Goal: Task Accomplishment & Management: Use online tool/utility

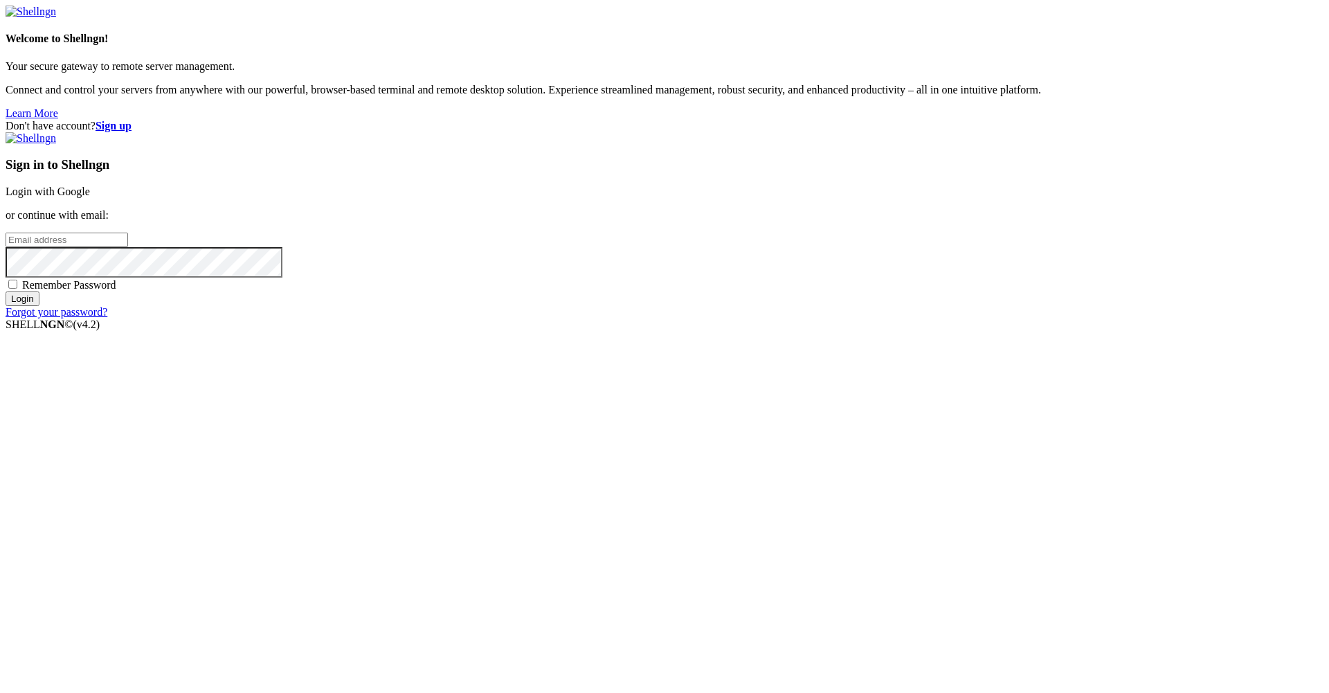
type input "[EMAIL_ADDRESS][DOMAIN_NAME]"
click at [39, 306] on input "Login" at bounding box center [23, 298] width 34 height 15
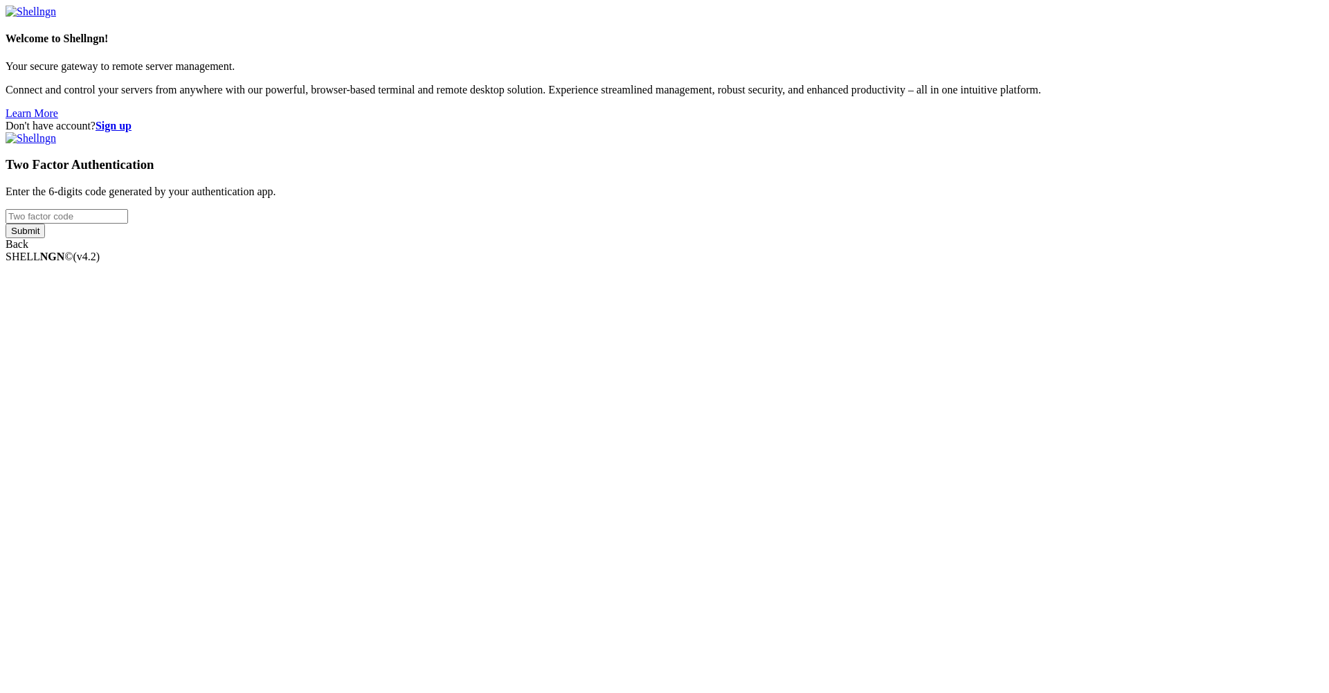
click at [128, 224] on input "number" at bounding box center [67, 216] width 123 height 15
type input "351672"
click at [6, 224] on input "Submit" at bounding box center [25, 231] width 39 height 15
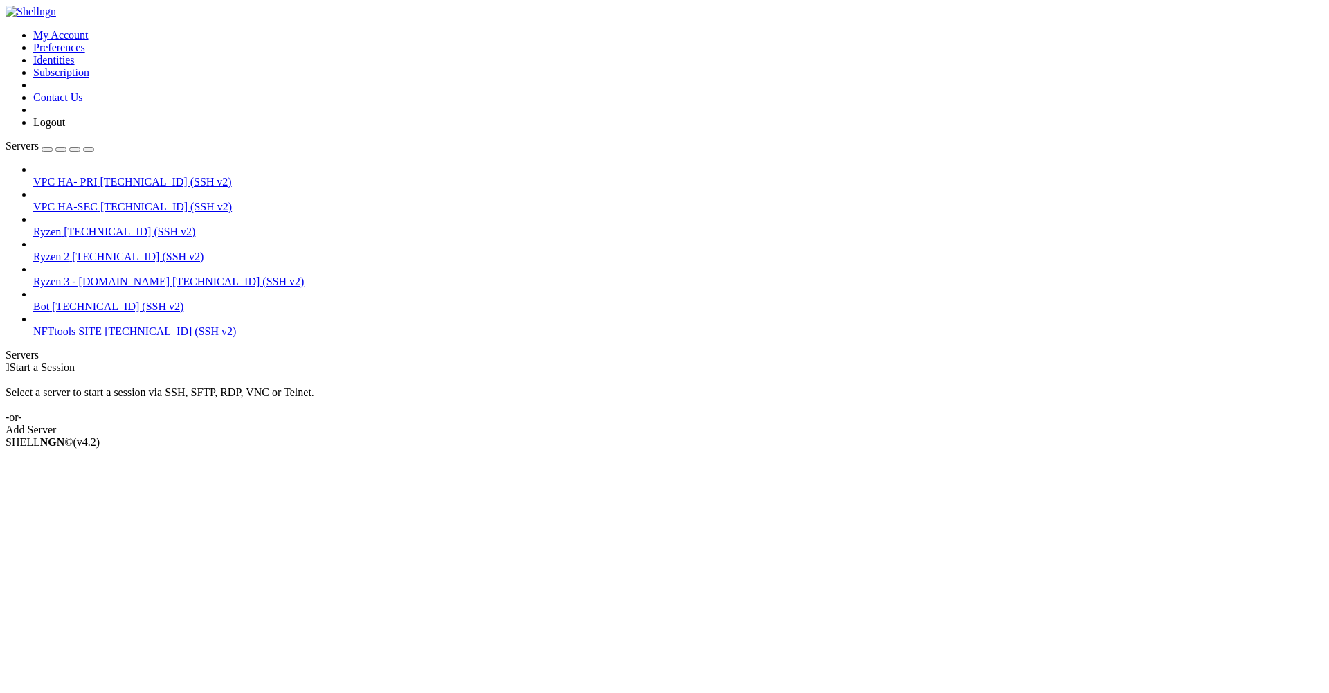
click at [93, 300] on span "[TECHNICAL_ID] (SSH v2)" at bounding box center [118, 306] width 132 height 12
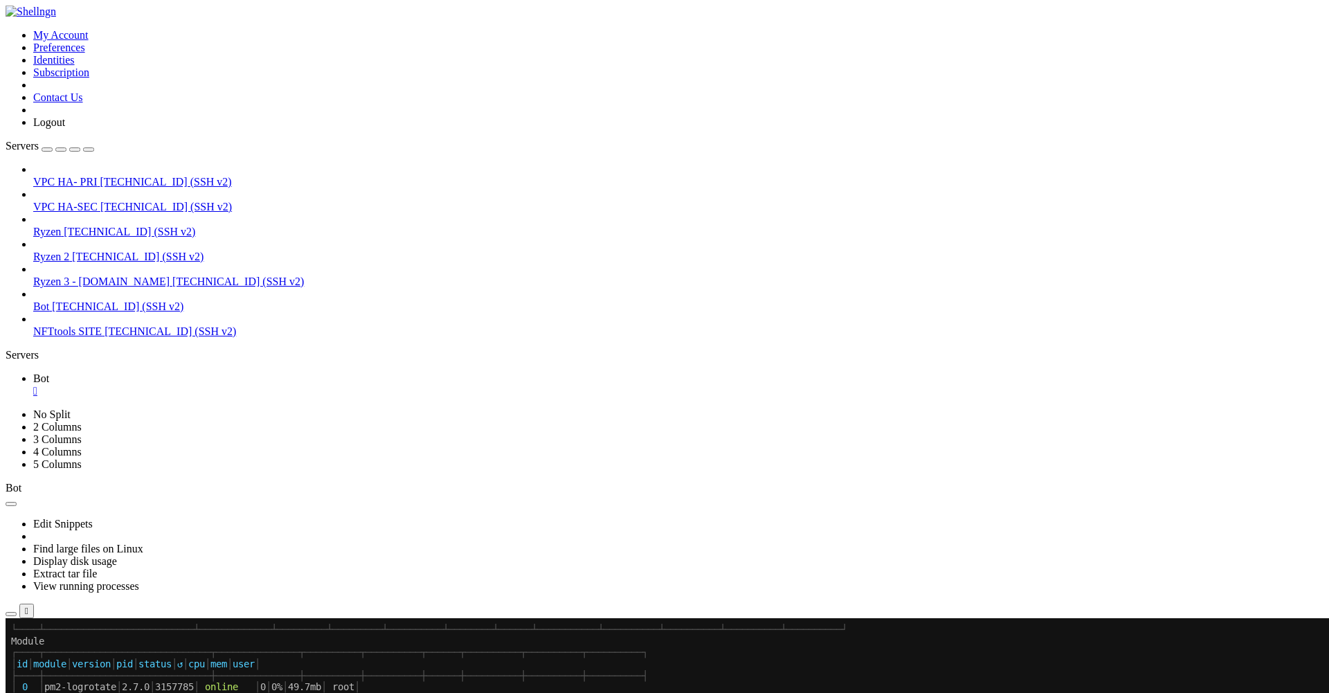
scroll to position [759, 0]
click at [153, 691] on li "Open SFTP" at bounding box center [96, 697] width 126 height 12
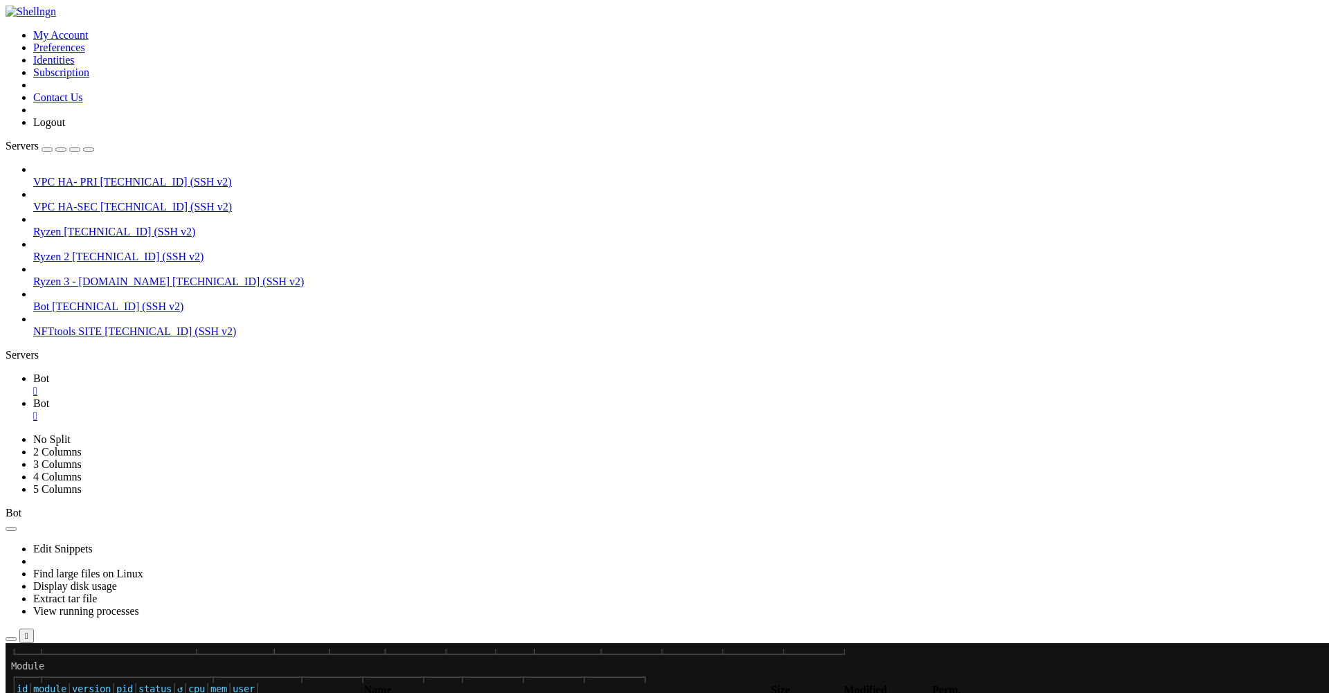
click at [11, 678] on icon "button" at bounding box center [11, 678] width 0 height 0
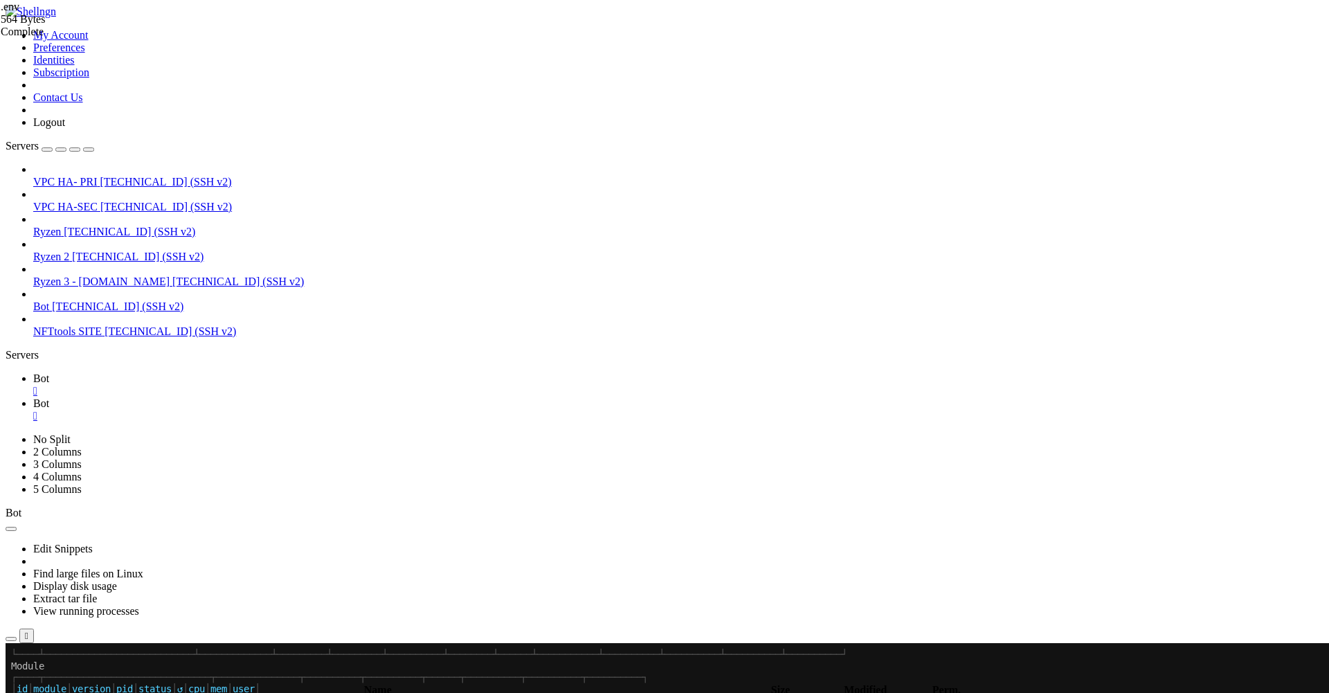
type input "/root"
click at [195, 372] on link "Bot " at bounding box center [678, 384] width 1290 height 25
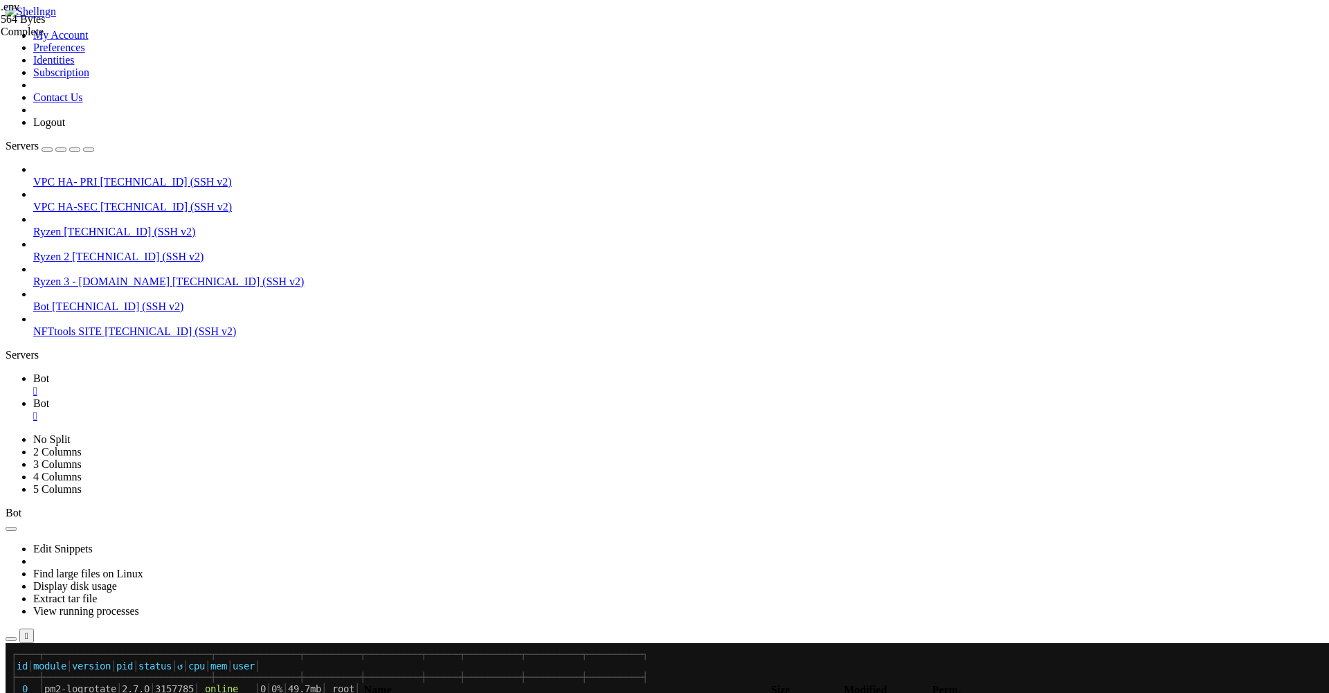
click at [227, 385] on div "" at bounding box center [678, 391] width 1290 height 12
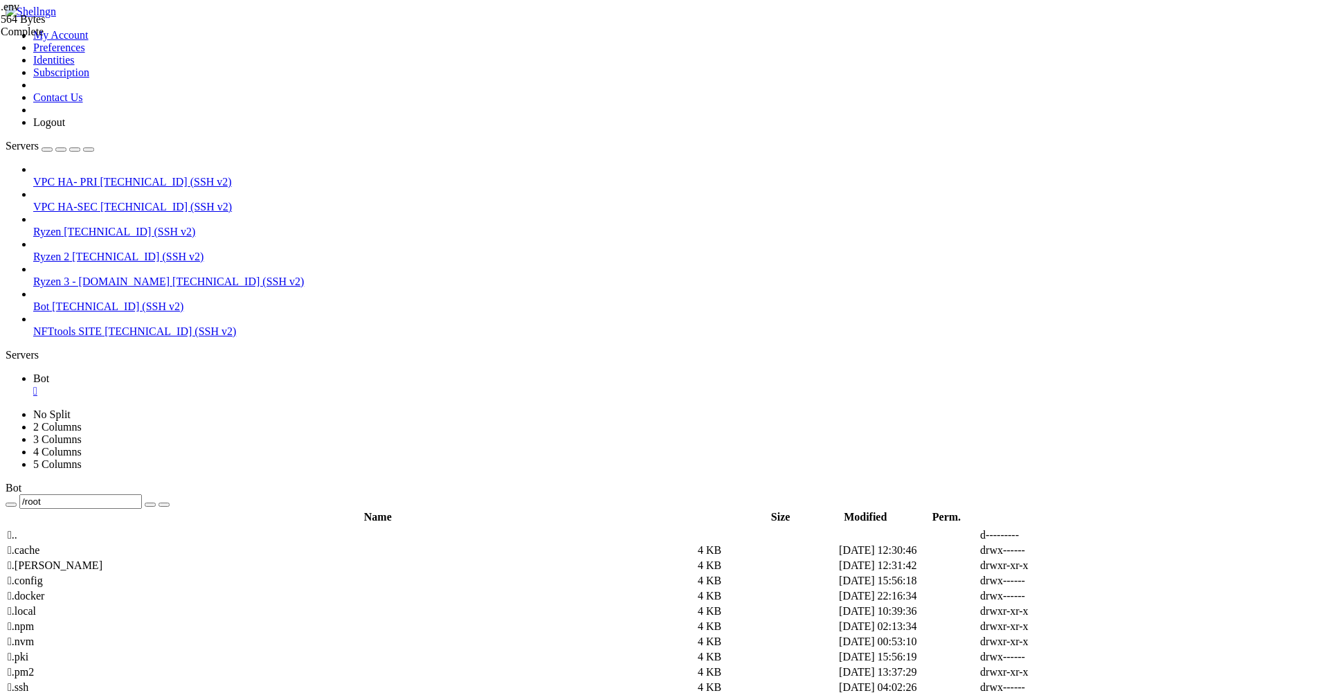
click at [227, 385] on div "" at bounding box center [678, 391] width 1290 height 12
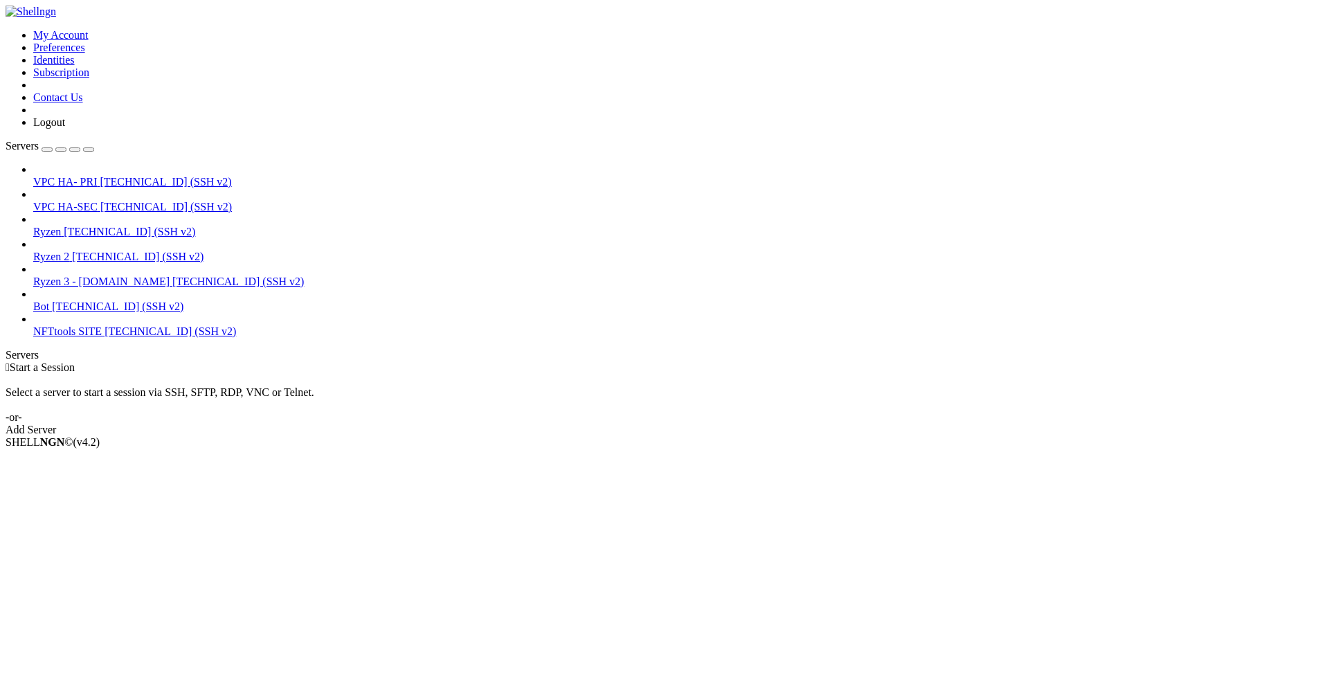
click at [49, 300] on span "Bot" at bounding box center [41, 306] width 16 height 12
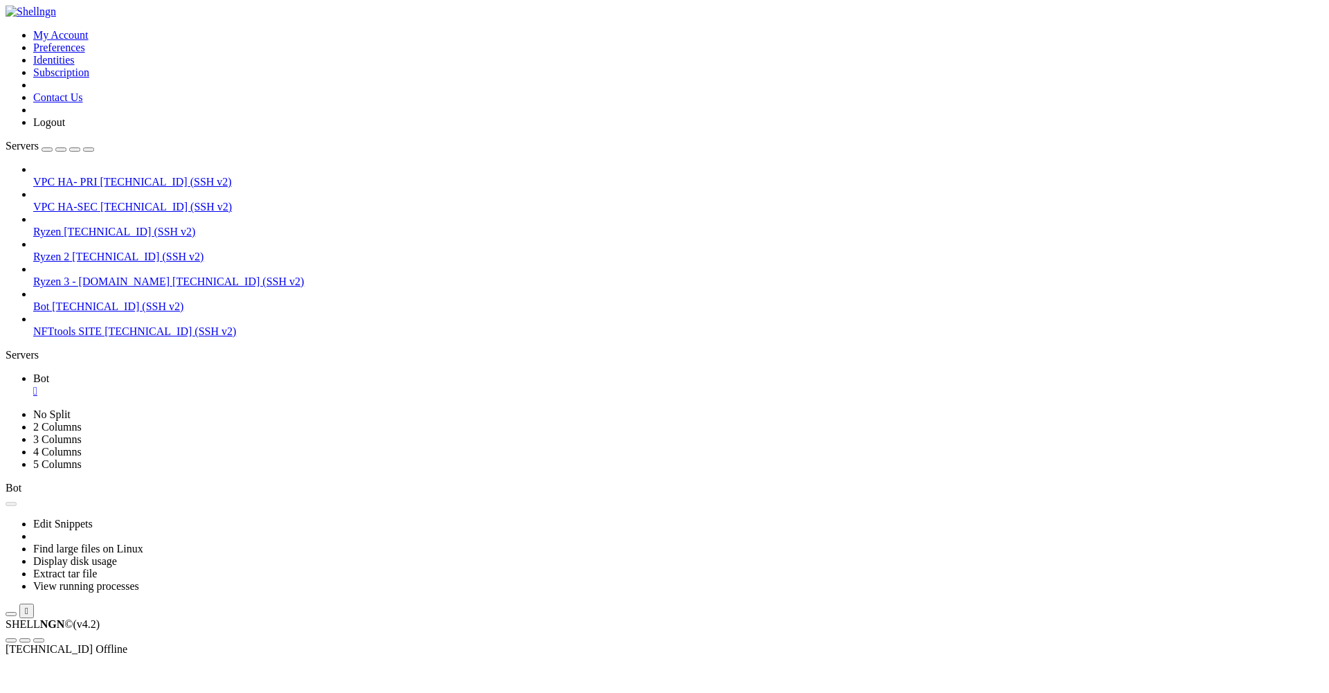
scroll to position [0, 0]
